Goal: Task Accomplishment & Management: Use online tool/utility

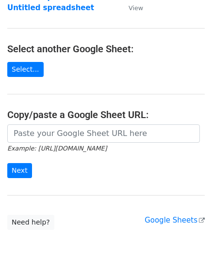
scroll to position [97, 0]
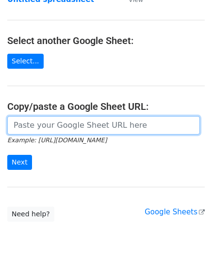
click at [40, 126] on input "url" at bounding box center [103, 125] width 192 height 18
paste input "https://docs.google.com/spreadsheets/d/1SFGF7laVz3hawhk58xy-m7Qv7bHS3qqHppN91_o…"
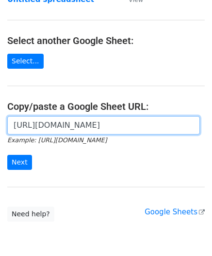
scroll to position [0, 214]
type input "https://docs.google.com/spreadsheets/d/1SFGF7laVz3hawhk58xy-m7Qv7bHS3qqHppN91_o…"
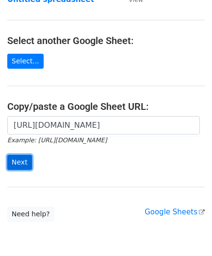
click at [23, 161] on input "Next" at bounding box center [19, 162] width 25 height 15
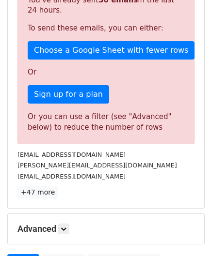
scroll to position [327, 0]
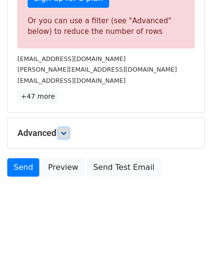
click at [64, 130] on icon at bounding box center [64, 133] width 6 height 6
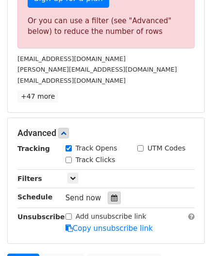
click at [111, 196] on icon at bounding box center [114, 198] width 6 height 7
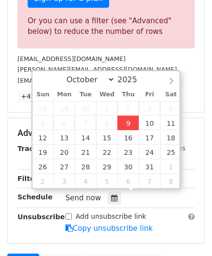
type input "[DATE] 12:00"
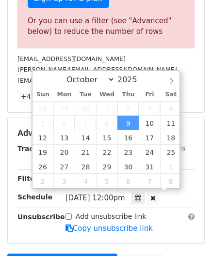
scroll to position [0, 0]
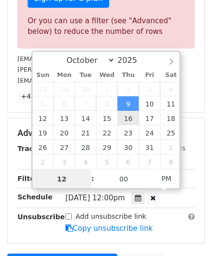
paste input "8"
type input "8"
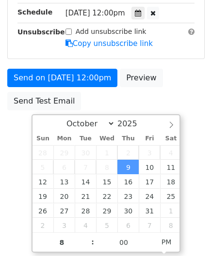
type input "[DATE] 20:00"
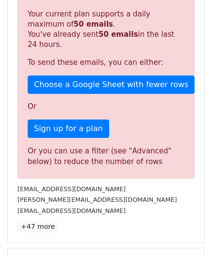
scroll to position [445, 0]
